Goal: Information Seeking & Learning: Learn about a topic

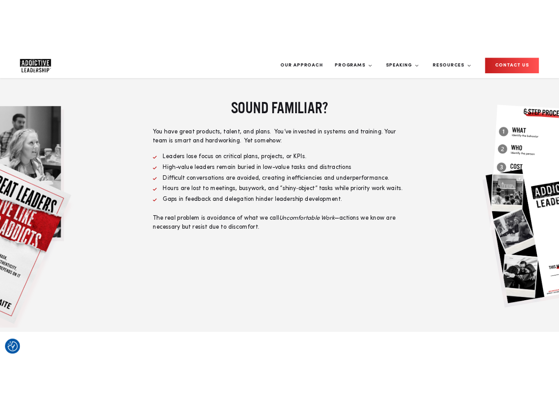
scroll to position [365, 0]
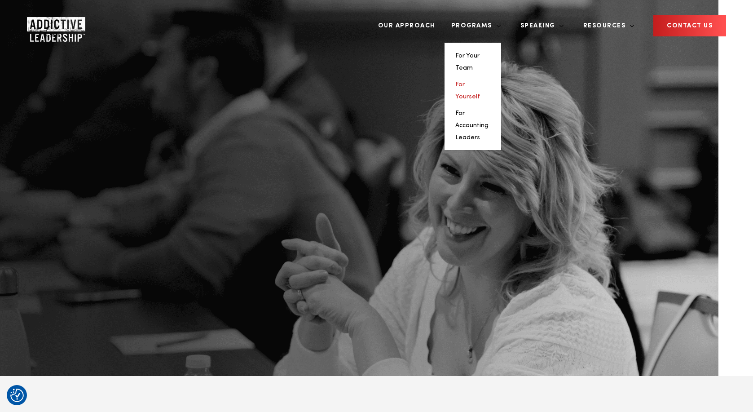
click at [480, 81] on link "For Yourself" at bounding box center [467, 90] width 25 height 18
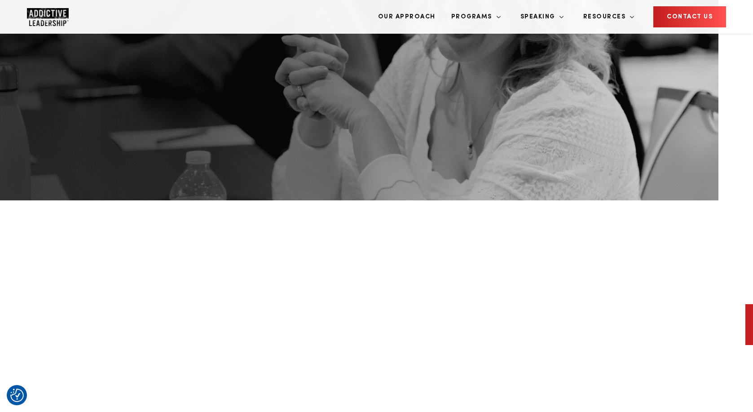
scroll to position [229, 0]
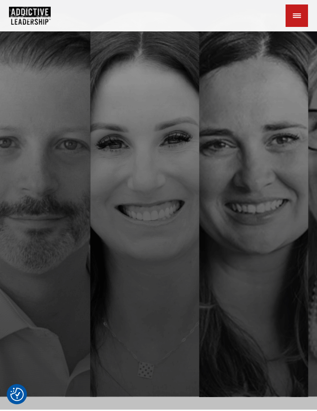
scroll to position [8, 0]
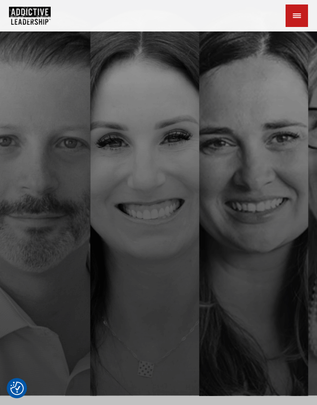
scroll to position [8, 0]
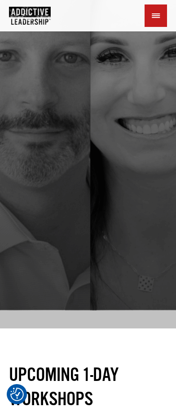
scroll to position [124, 0]
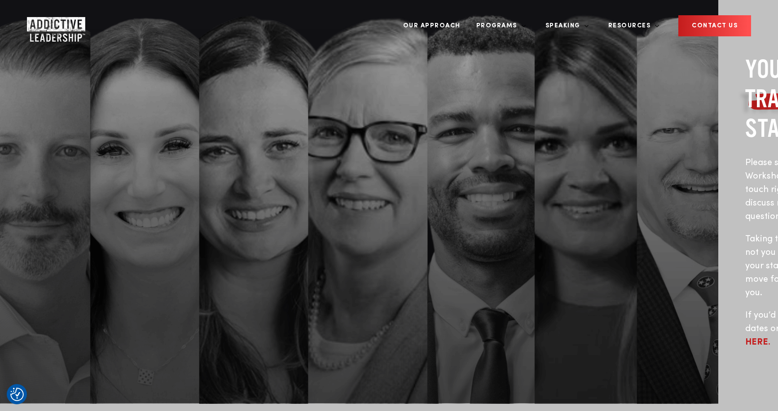
click at [48, 27] on img "Company Logo" at bounding box center [48, 26] width 42 height 18
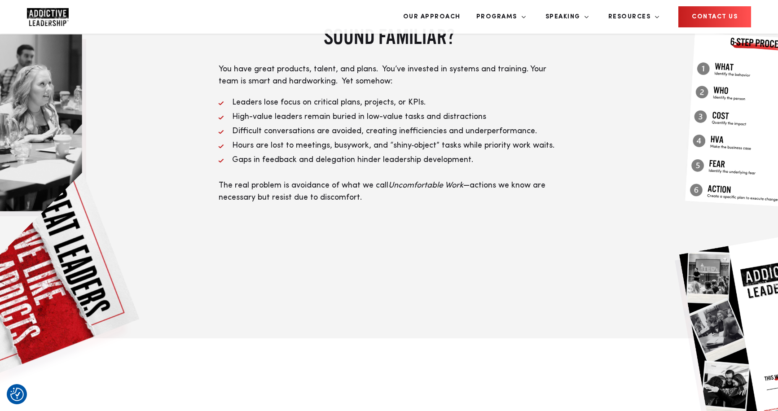
scroll to position [420, 0]
